Goal: Obtain resource: Obtain resource

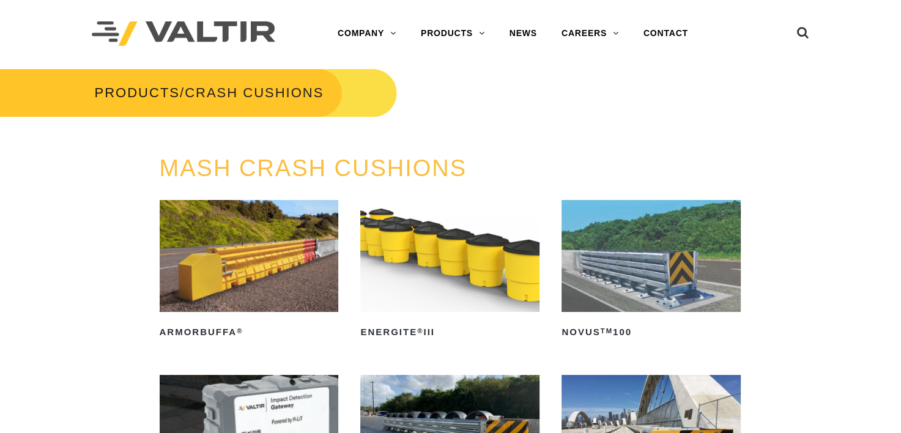
click at [412, 278] on img at bounding box center [449, 256] width 179 height 112
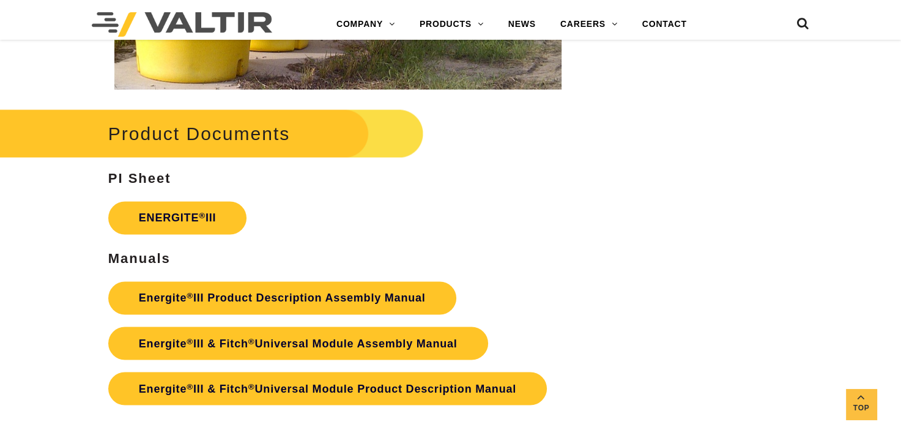
scroll to position [1957, 0]
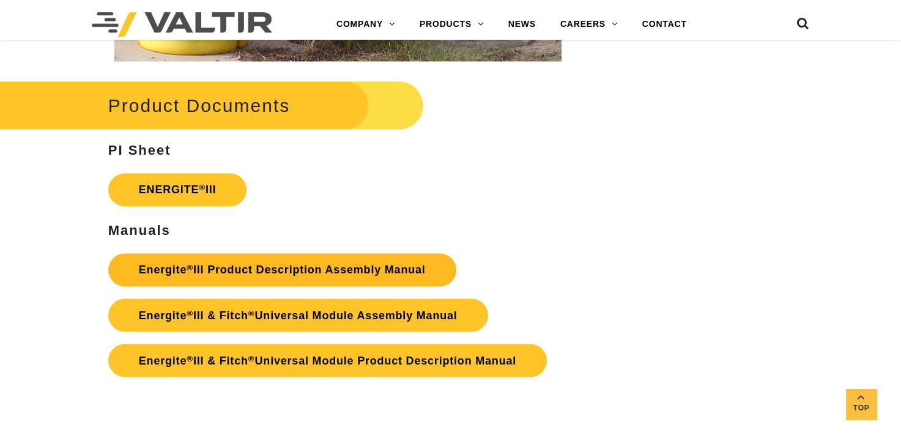
click at [252, 265] on link "Energite ® III Product Description Assembly Manual" at bounding box center [282, 269] width 348 height 33
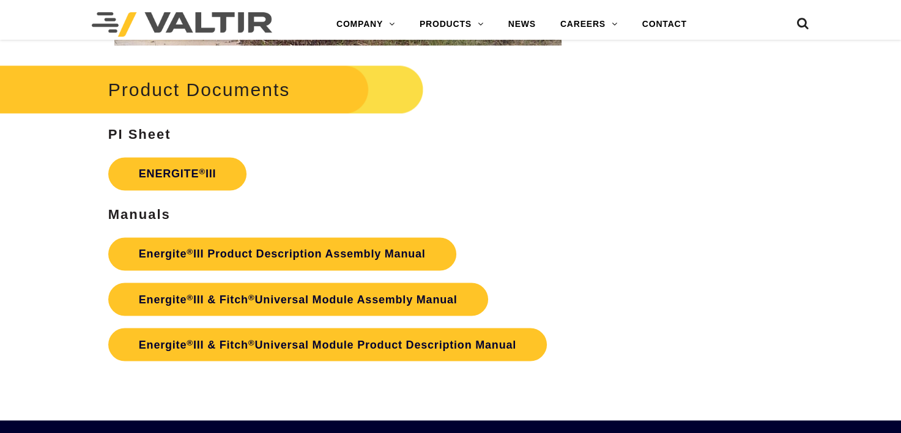
scroll to position [1957, 0]
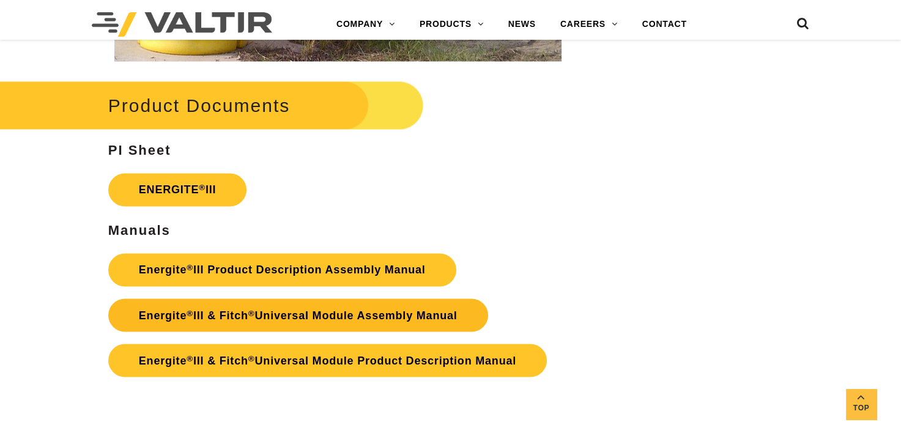
click at [340, 309] on link "Energite ® III & Fitch ® Universal Module Assembly Manual" at bounding box center [298, 314] width 380 height 33
